Goal: Information Seeking & Learning: Find specific fact

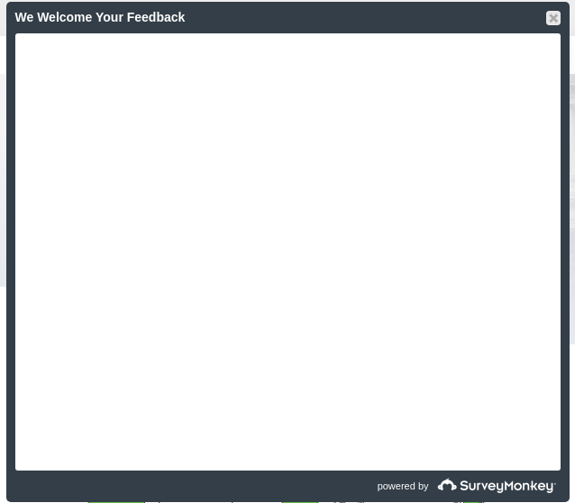
scroll to position [1503, 0]
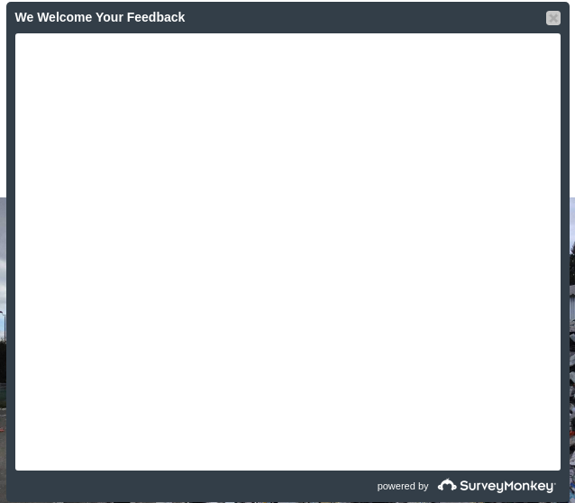
click at [548, 20] on div at bounding box center [553, 18] width 14 height 14
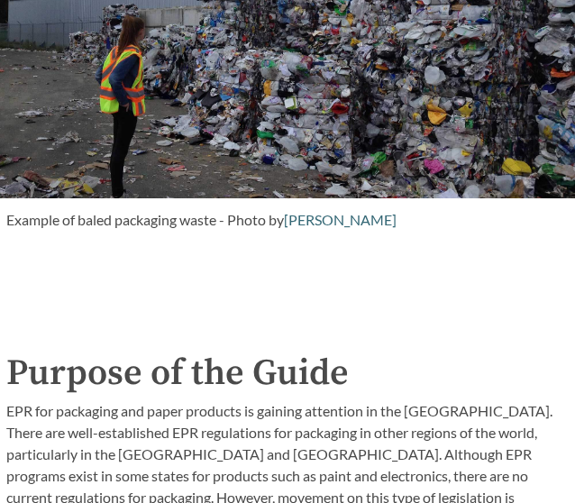
scroll to position [1864, 0]
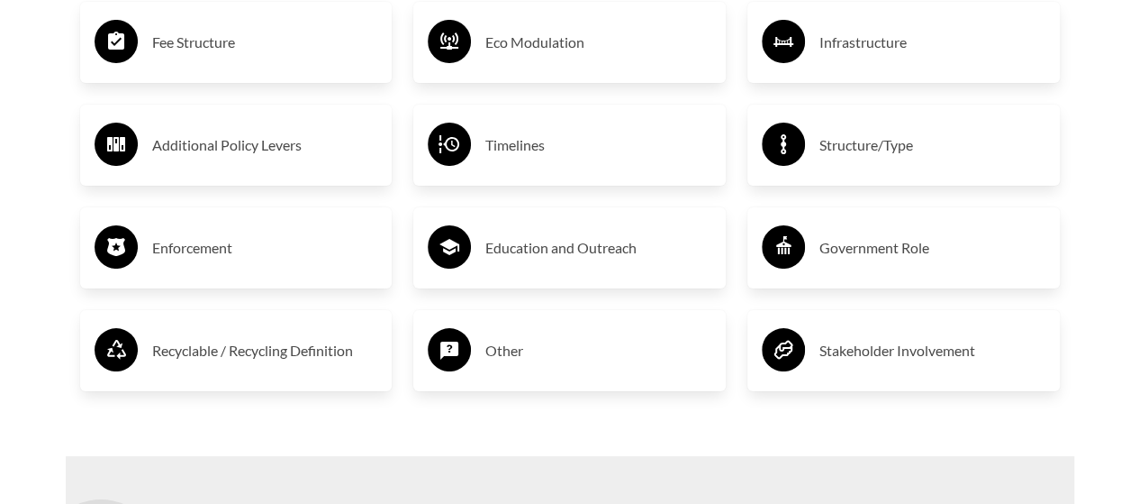
scroll to position [3299, 0]
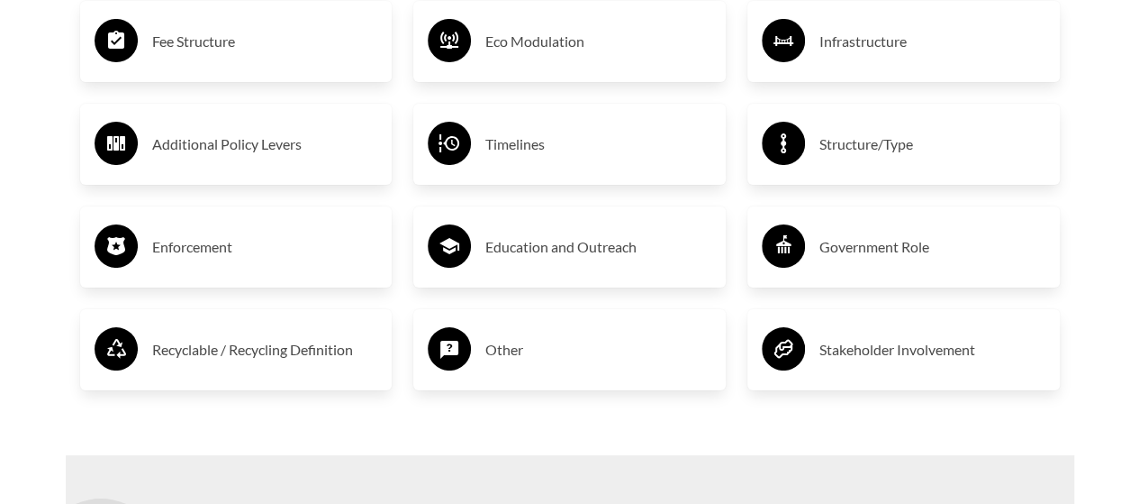
click at [177, 243] on h3 "Enforcement" at bounding box center [265, 246] width 226 height 29
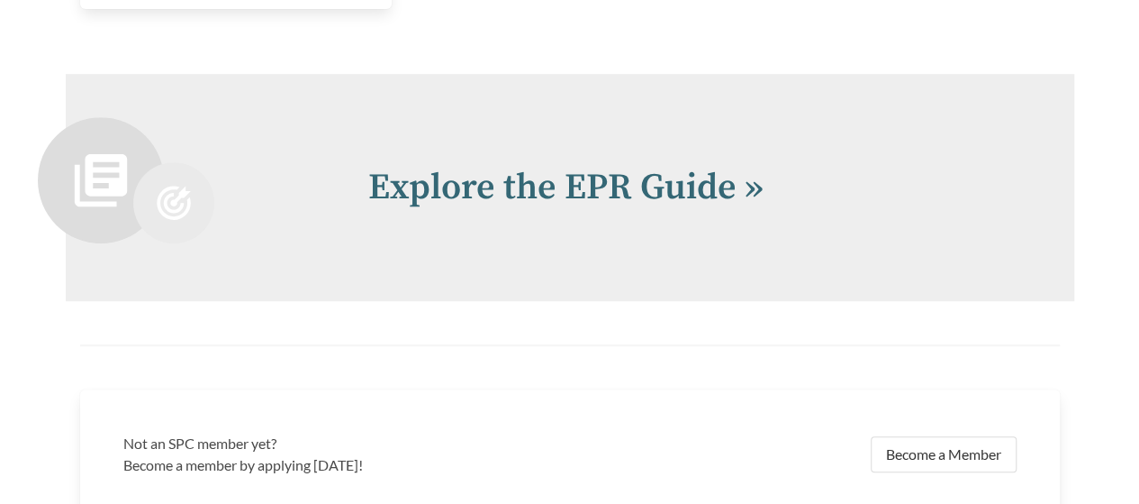
scroll to position [3793, 0]
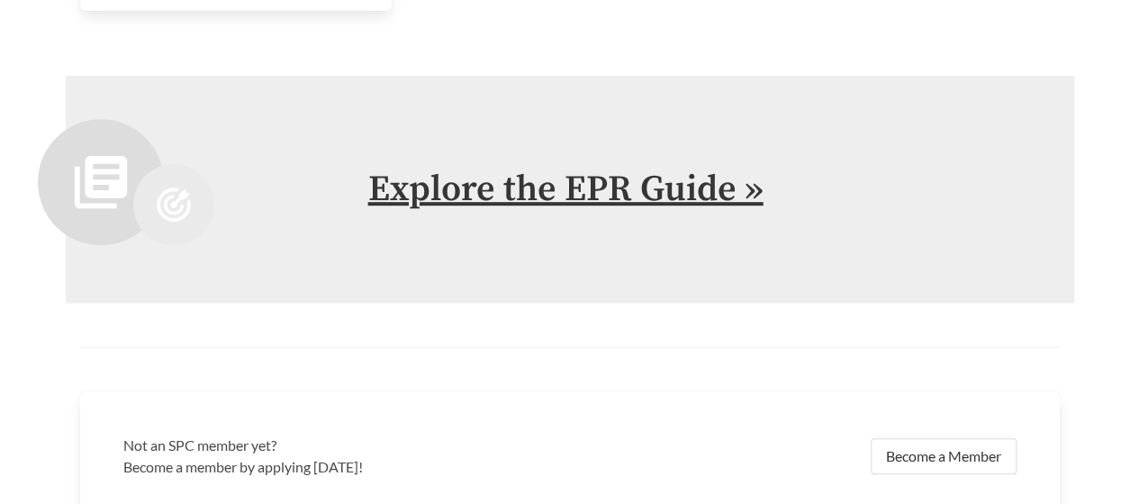
click at [567, 200] on link "Explore the EPR Guide »" at bounding box center [565, 189] width 395 height 45
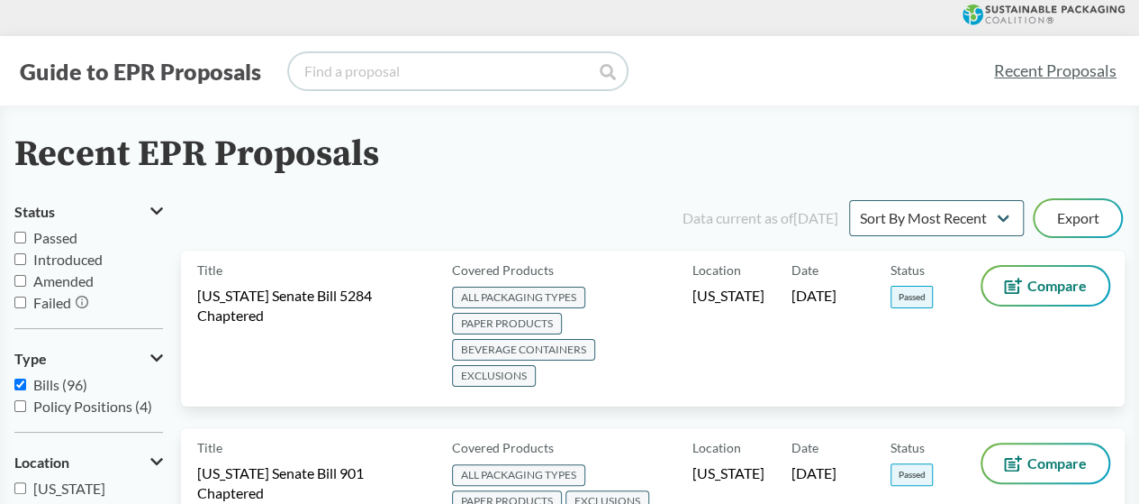
click at [479, 68] on input "search" at bounding box center [458, 71] width 338 height 36
type input "h"
type input "senate bill 582"
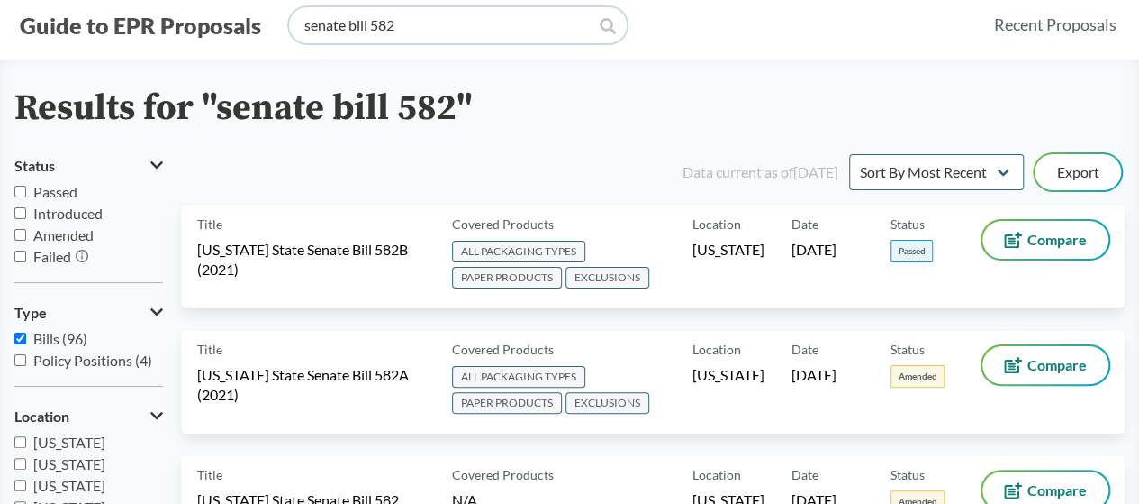
scroll to position [42, 0]
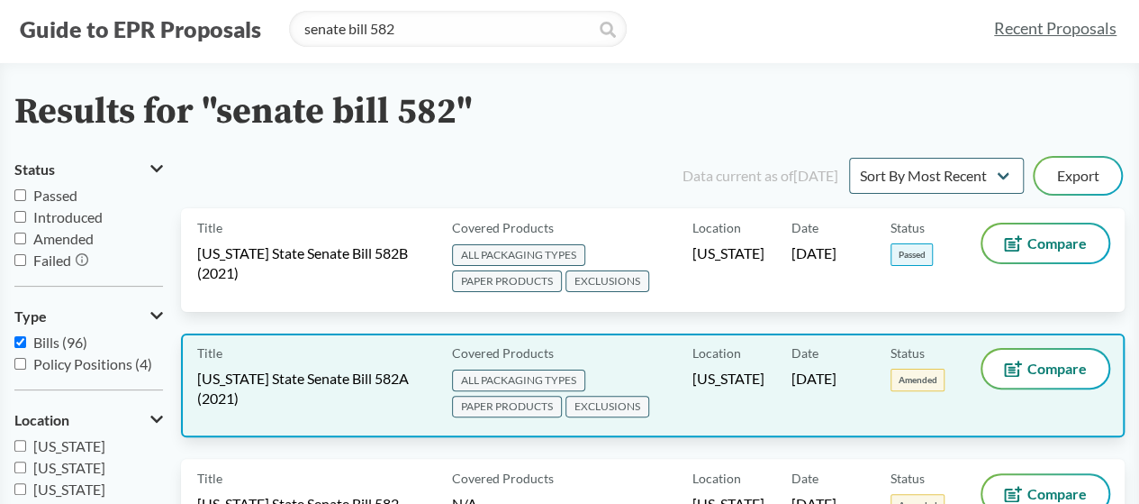
click at [905, 381] on span "Amended" at bounding box center [918, 379] width 54 height 23
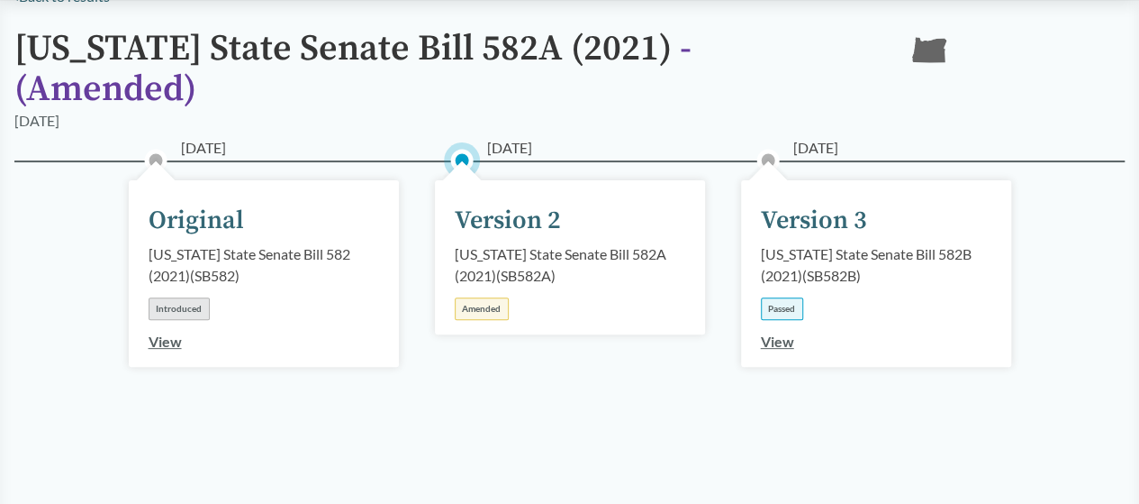
scroll to position [153, 0]
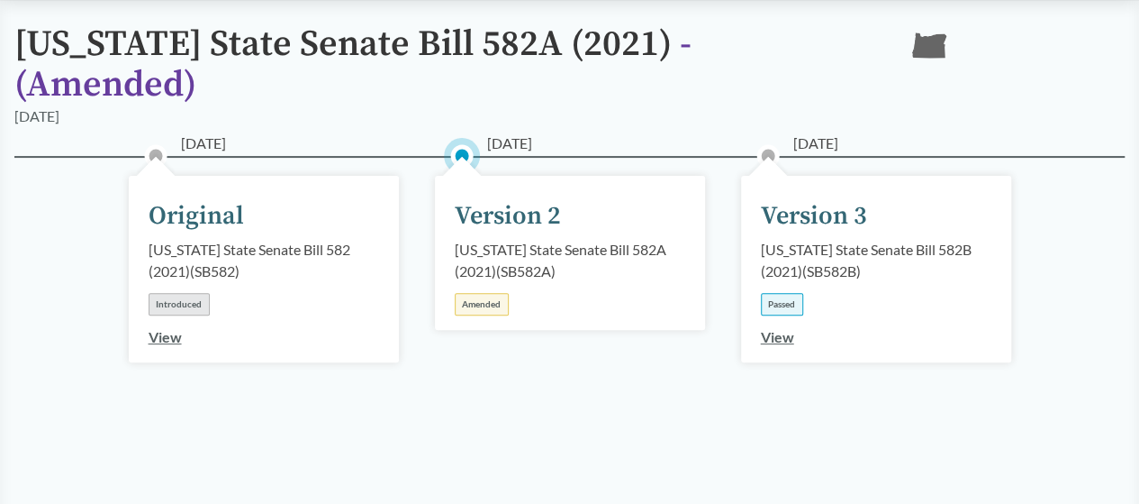
click at [775, 328] on link "View" at bounding box center [777, 336] width 33 height 17
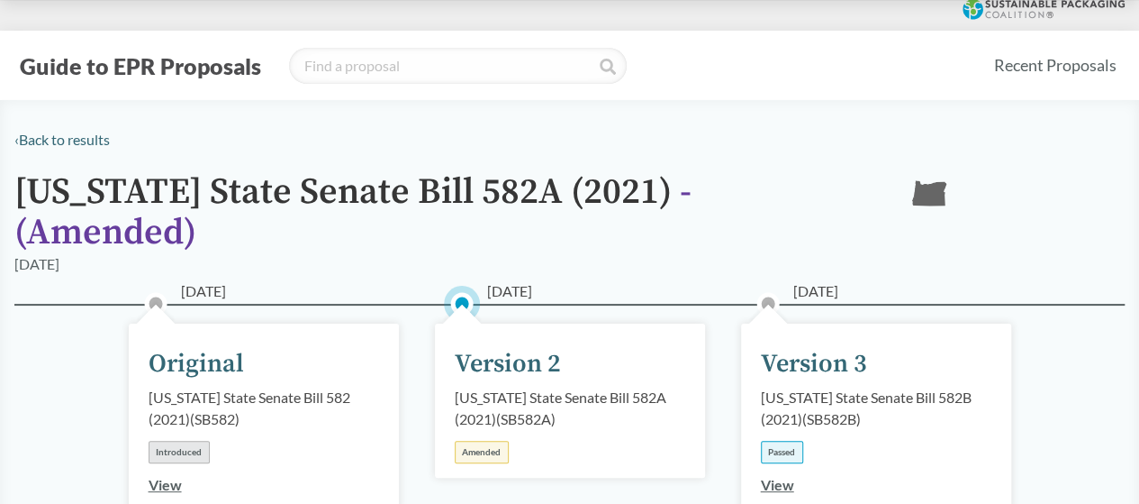
type input "senate bill 582"
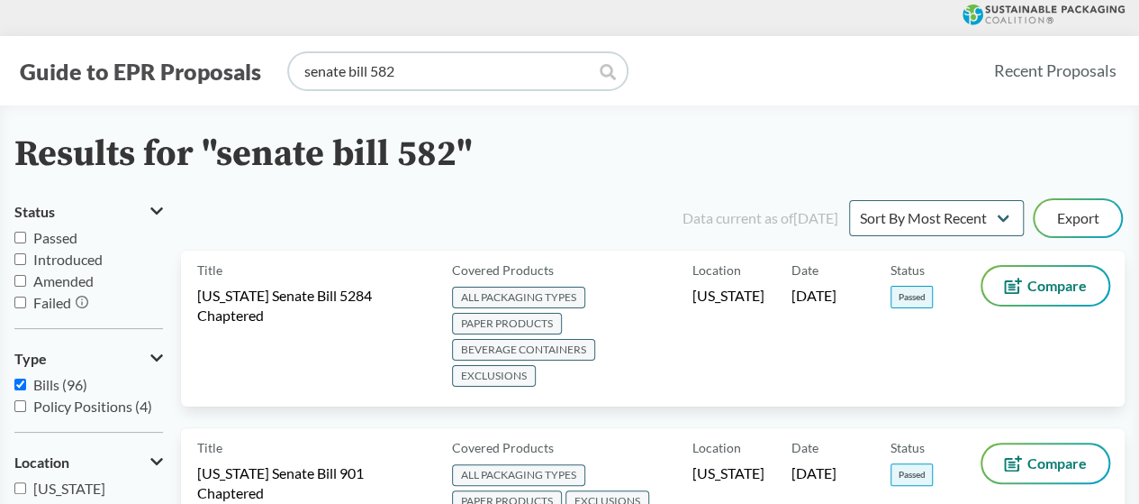
drag, startPoint x: 419, startPoint y: 66, endPoint x: 277, endPoint y: 70, distance: 141.5
click at [283, 70] on div "Guide to EPR Proposals senate bill 582" at bounding box center [496, 71] width 965 height 36
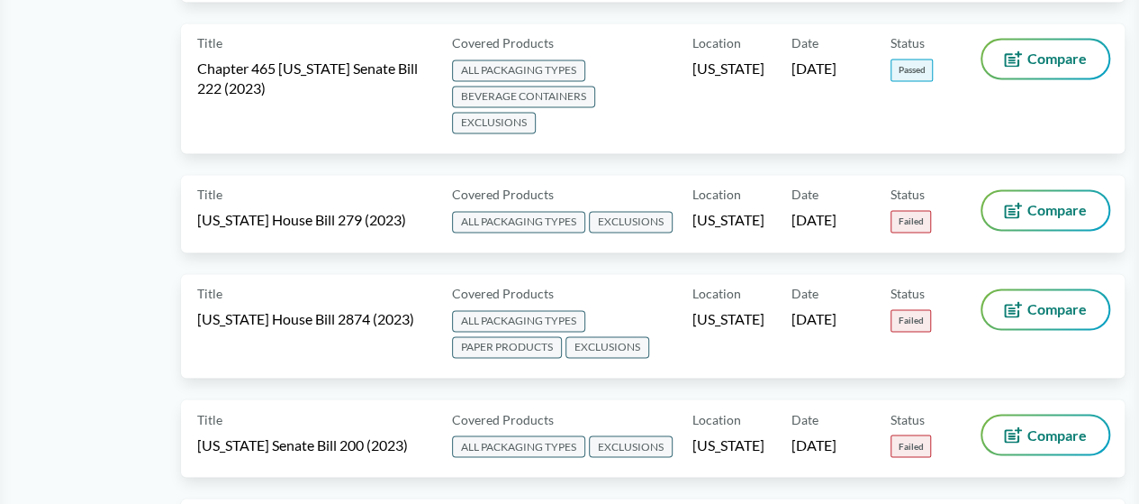
scroll to position [4660, 0]
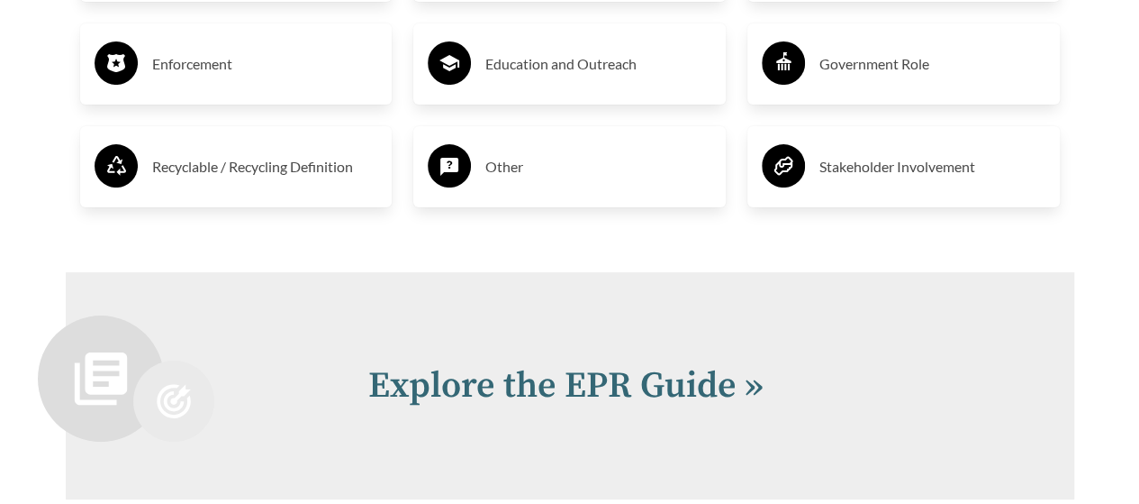
scroll to position [3498, 0]
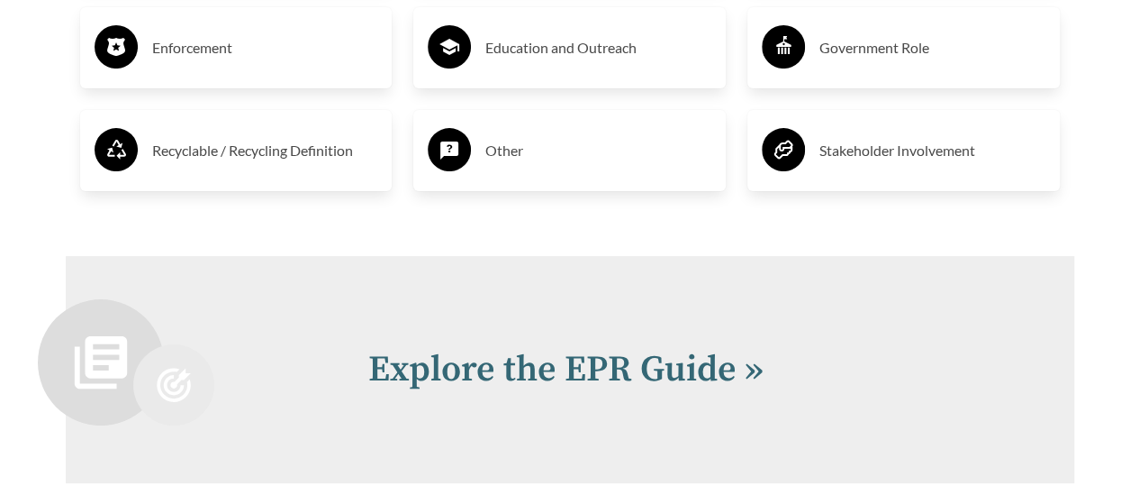
click at [477, 332] on div "Explore the EPR Guide »" at bounding box center [570, 369] width 1009 height 227
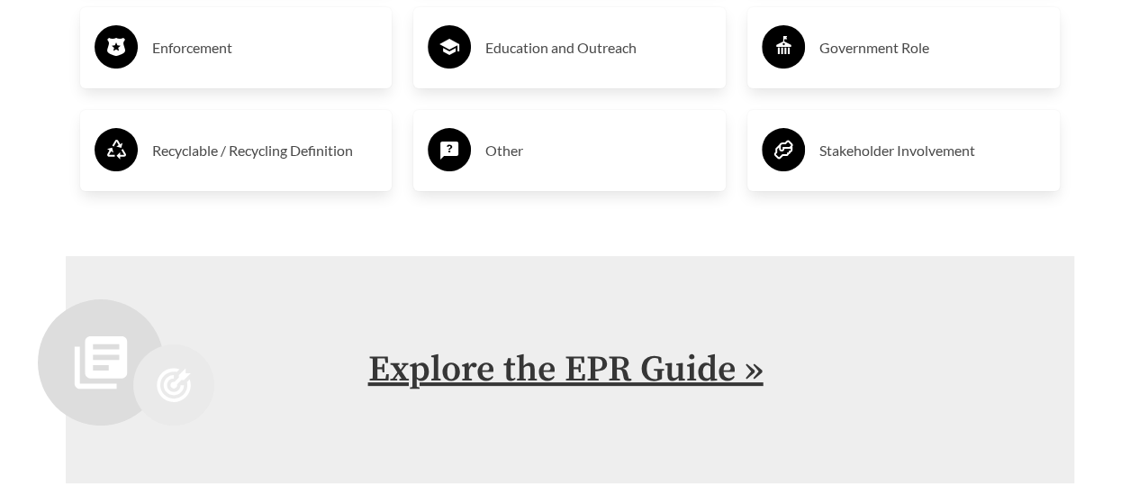
click at [457, 372] on link "Explore the EPR Guide »" at bounding box center [565, 369] width 395 height 45
